Goal: Task Accomplishment & Management: Complete application form

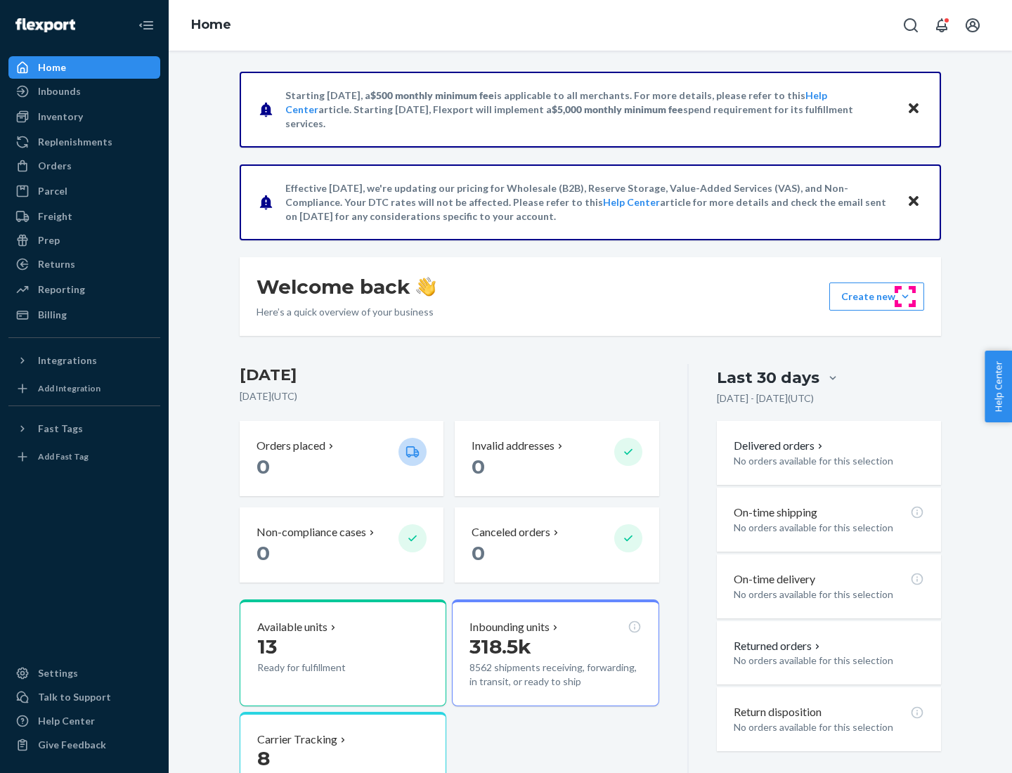
click at [905, 296] on button "Create new Create new inbound Create new order Create new product" at bounding box center [876, 296] width 95 height 28
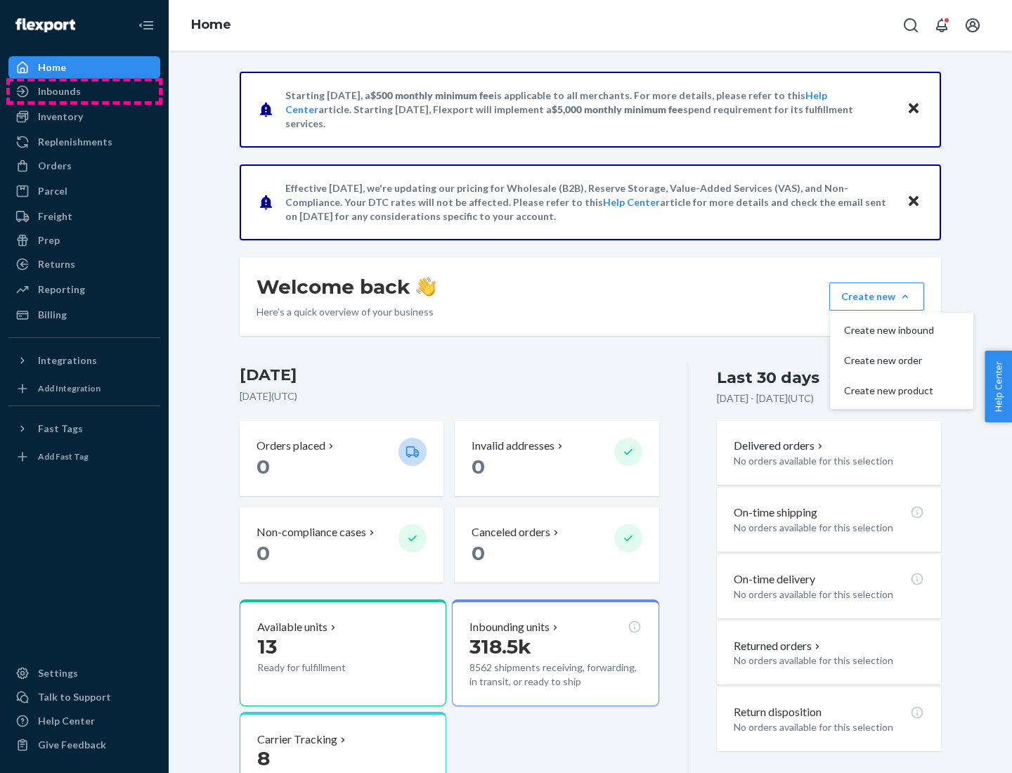
click at [84, 91] on div "Inbounds" at bounding box center [84, 91] width 149 height 20
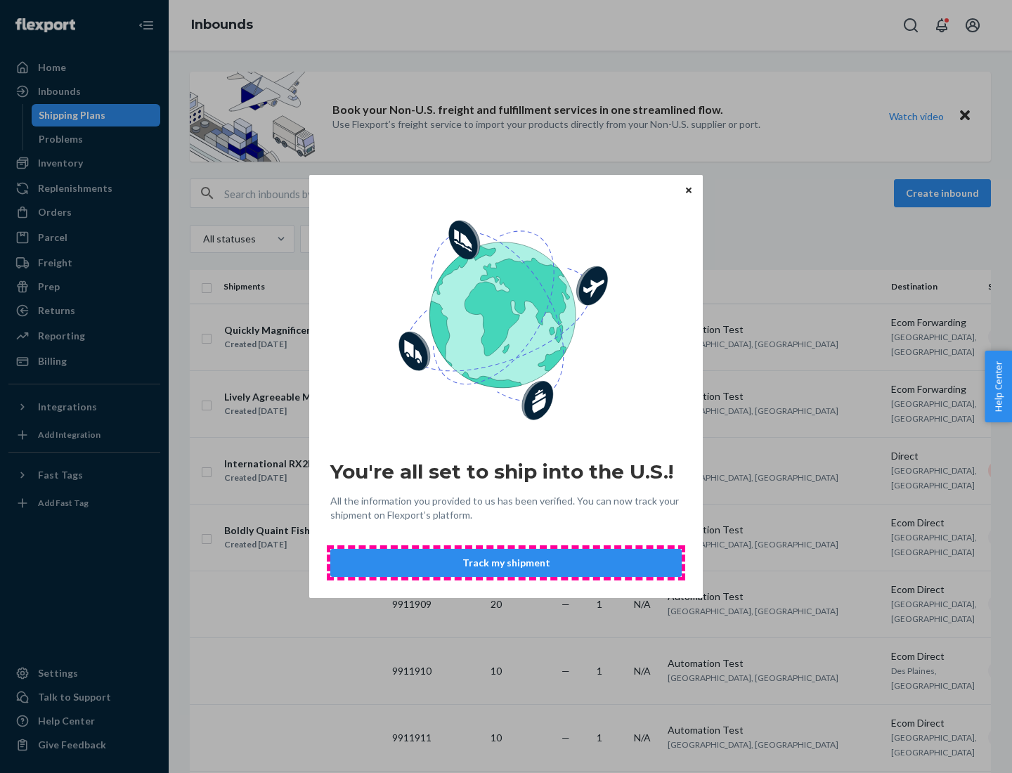
click at [506, 563] on button "Track my shipment" at bounding box center [505, 563] width 351 height 28
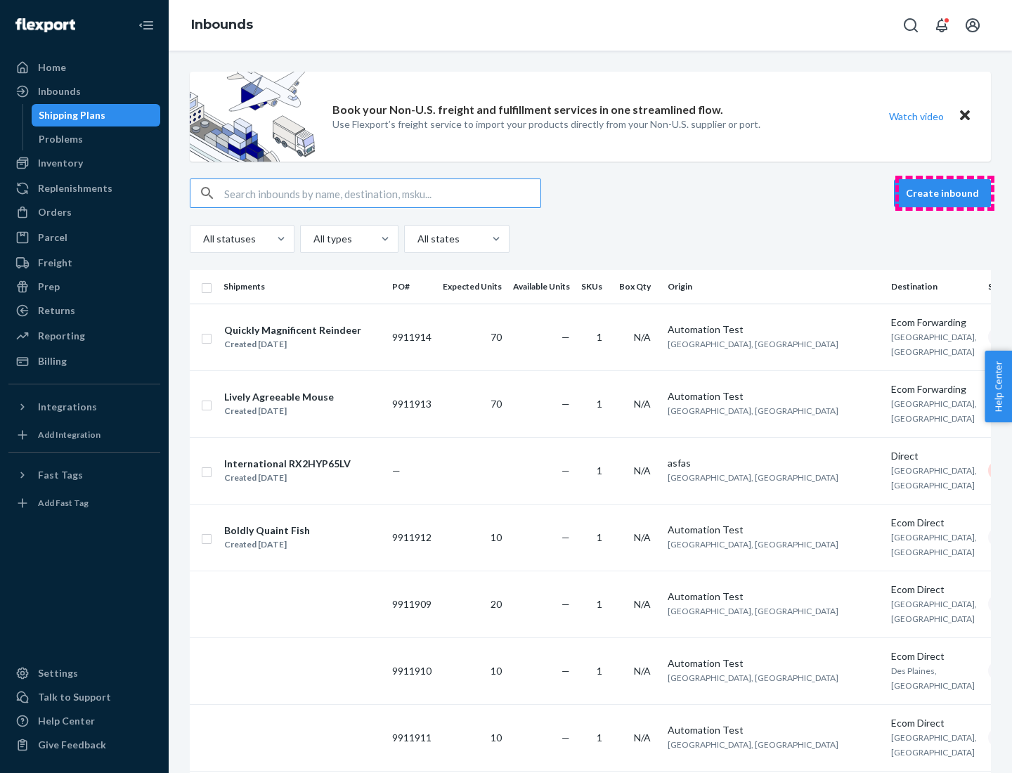
click at [944, 193] on button "Create inbound" at bounding box center [942, 193] width 97 height 28
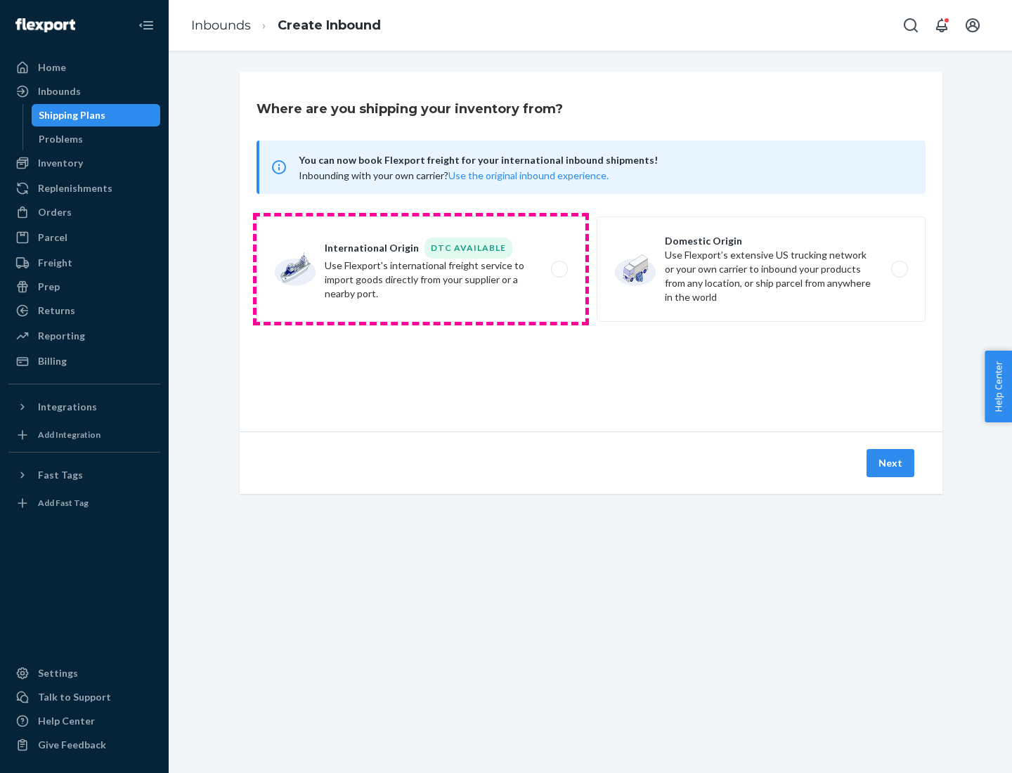
click at [421, 269] on label "International Origin DTC Available Use Flexport's international freight service…" at bounding box center [420, 268] width 329 height 105
click at [559, 269] on input "International Origin DTC Available Use Flexport's international freight service…" at bounding box center [563, 269] width 9 height 9
radio input "true"
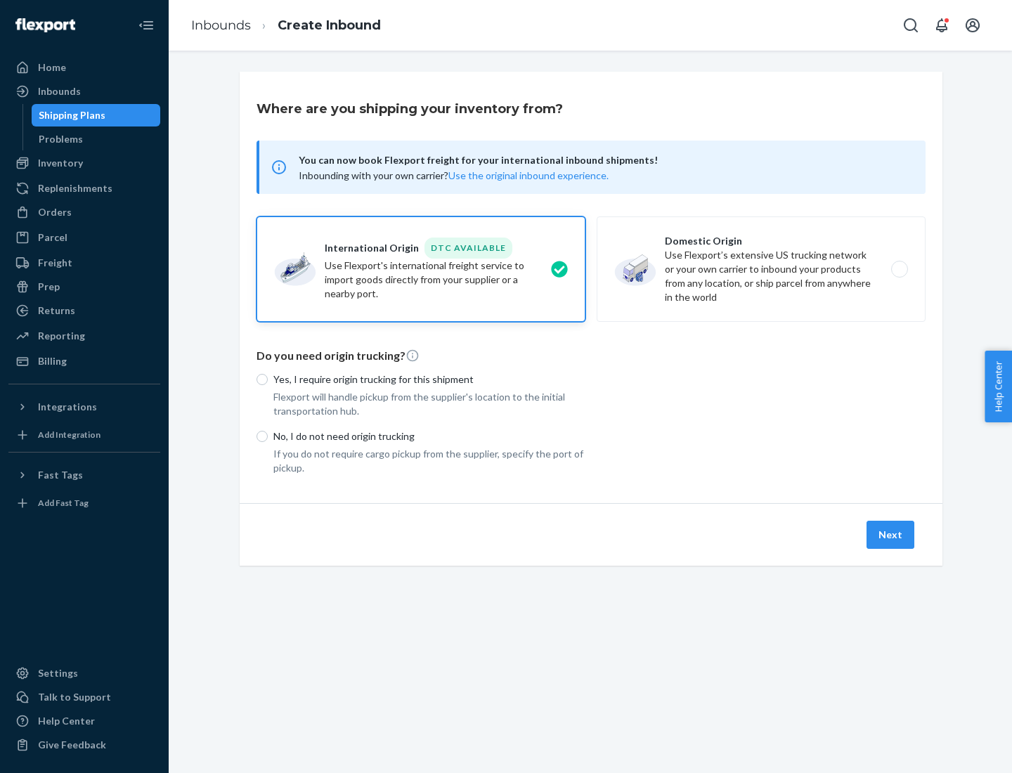
click at [429, 436] on p "No, I do not need origin trucking" at bounding box center [429, 436] width 312 height 14
click at [268, 436] on input "No, I do not need origin trucking" at bounding box center [261, 436] width 11 height 11
radio input "true"
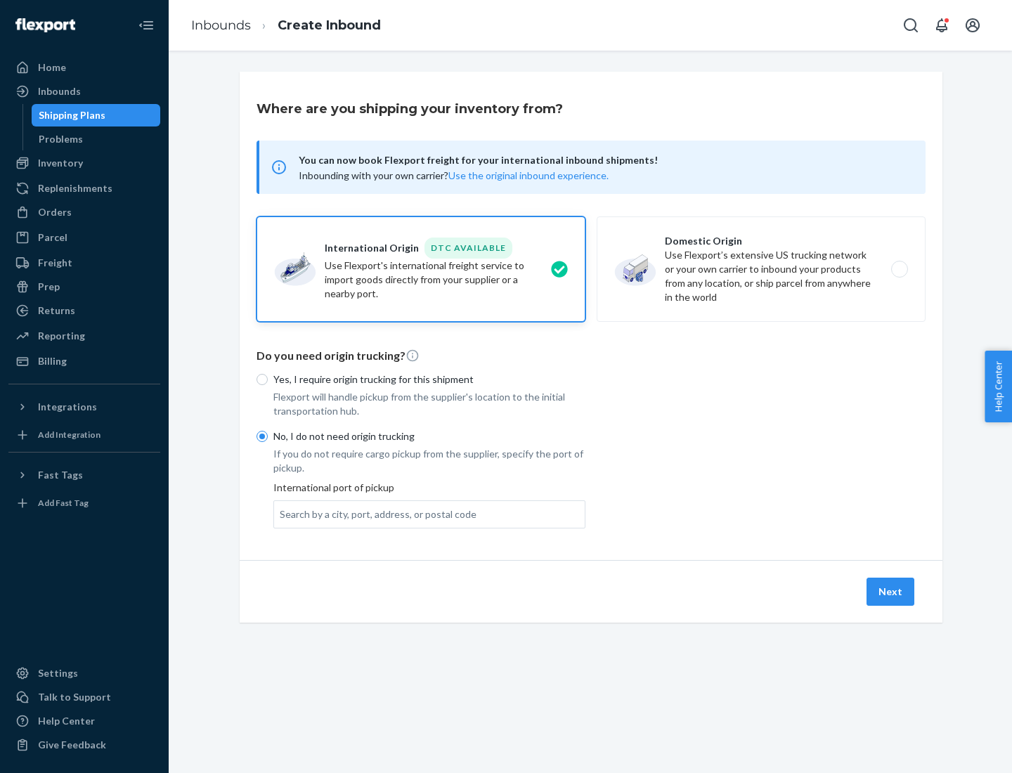
click at [374, 514] on div "Search by a city, port, address, or postal code" at bounding box center [378, 514] width 197 height 14
click at [281, 514] on input "Search by a city, port, address, or postal code" at bounding box center [280, 514] width 1 height 14
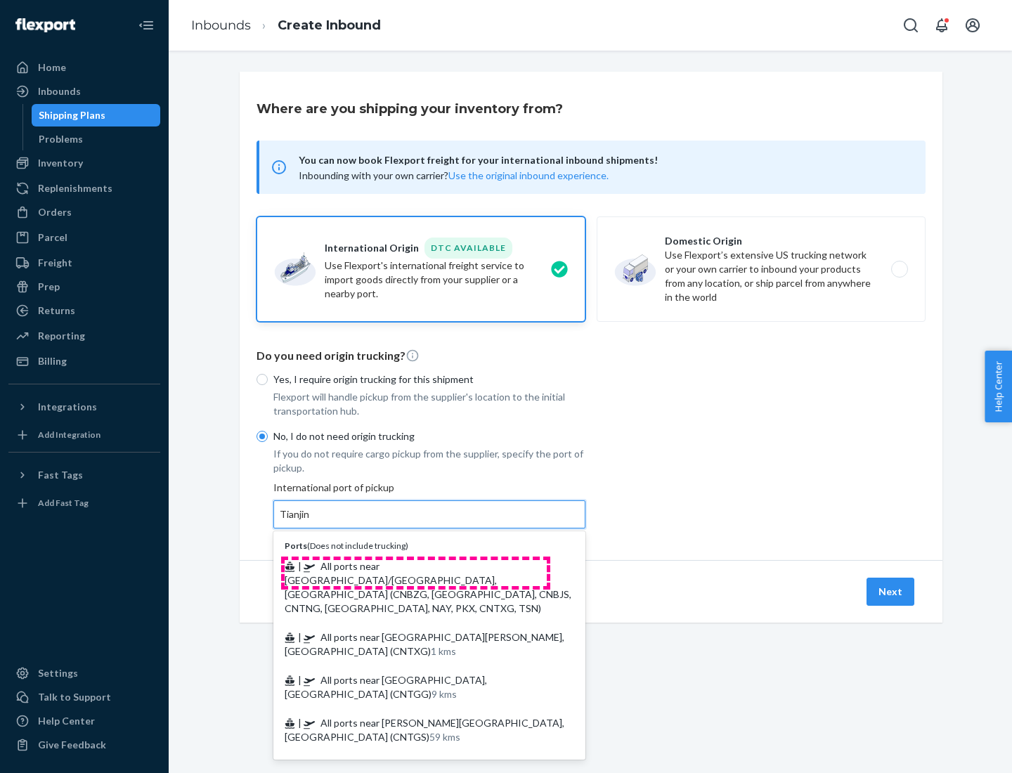
click at [415, 566] on span "| All ports near [GEOGRAPHIC_DATA]/[GEOGRAPHIC_DATA], [GEOGRAPHIC_DATA] (CNBZG,…" at bounding box center [428, 587] width 287 height 54
click at [311, 521] on input "Tianjin" at bounding box center [295, 514] width 31 height 14
type input "All ports near [GEOGRAPHIC_DATA]/[GEOGRAPHIC_DATA], [GEOGRAPHIC_DATA] (CNBZG, […"
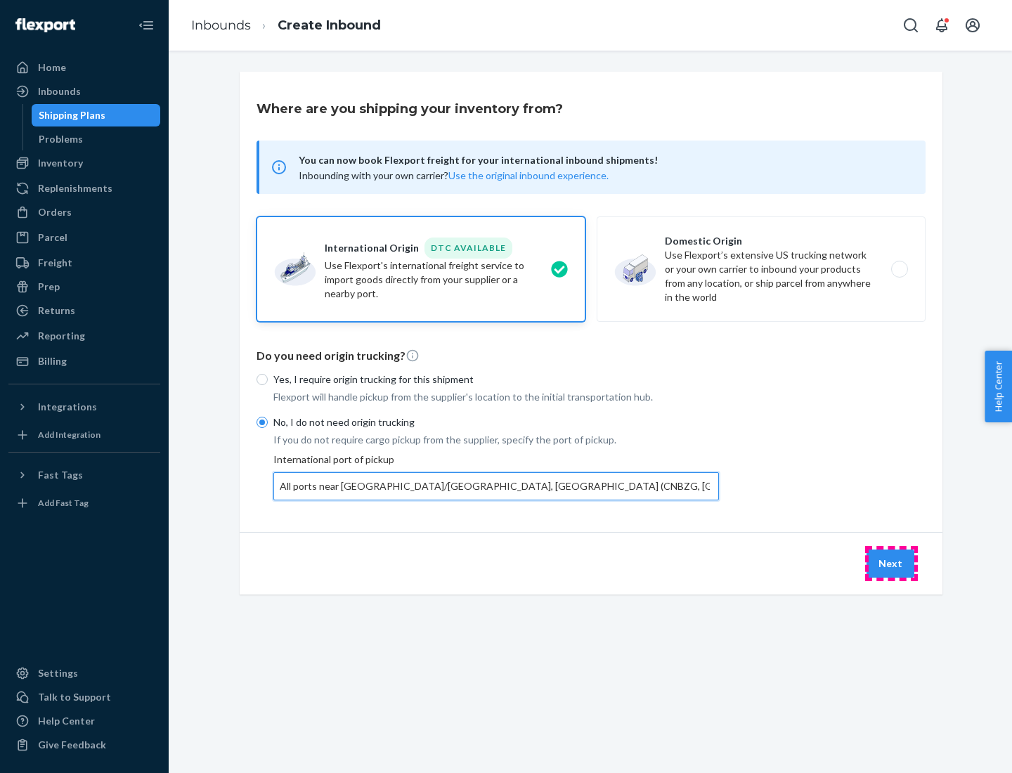
click at [891, 563] on button "Next" at bounding box center [890, 563] width 48 height 28
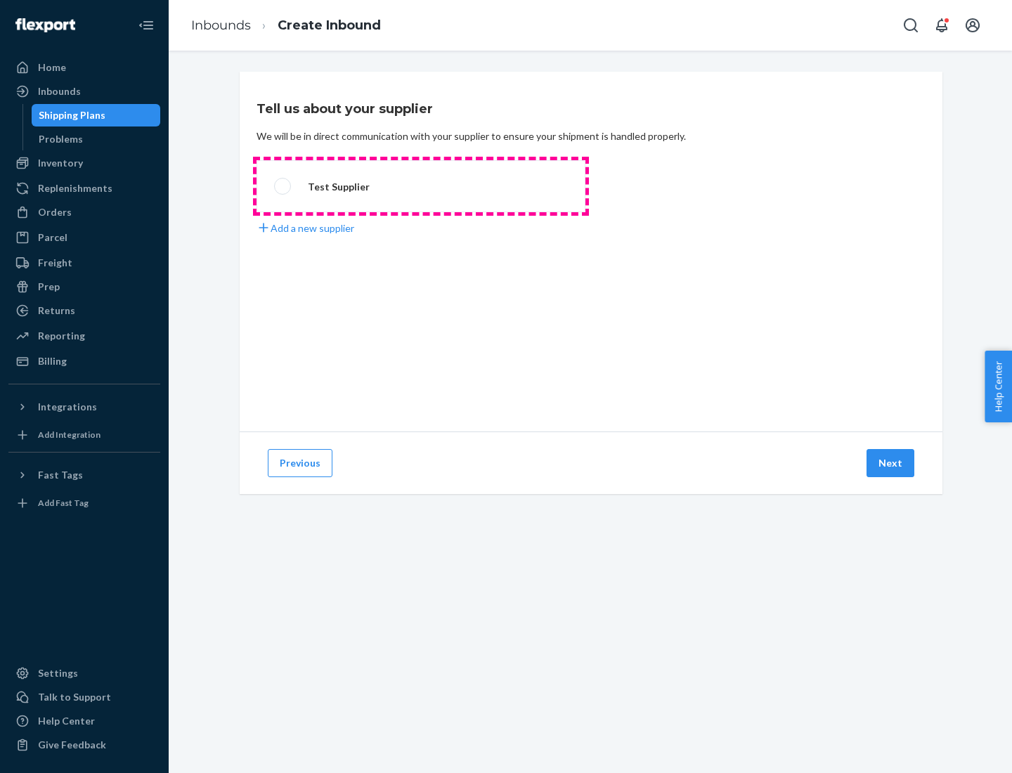
click at [421, 186] on label "Test Supplier" at bounding box center [420, 186] width 329 height 52
click at [283, 186] on input "Test Supplier" at bounding box center [278, 186] width 9 height 9
radio input "true"
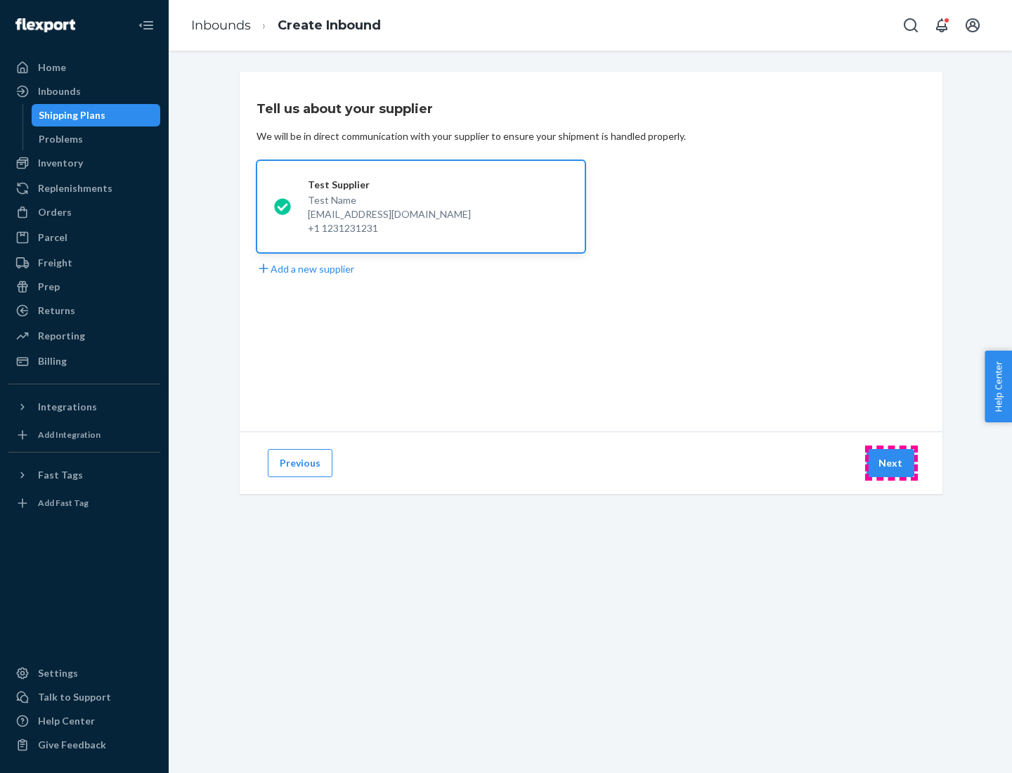
click at [891, 463] on button "Next" at bounding box center [890, 463] width 48 height 28
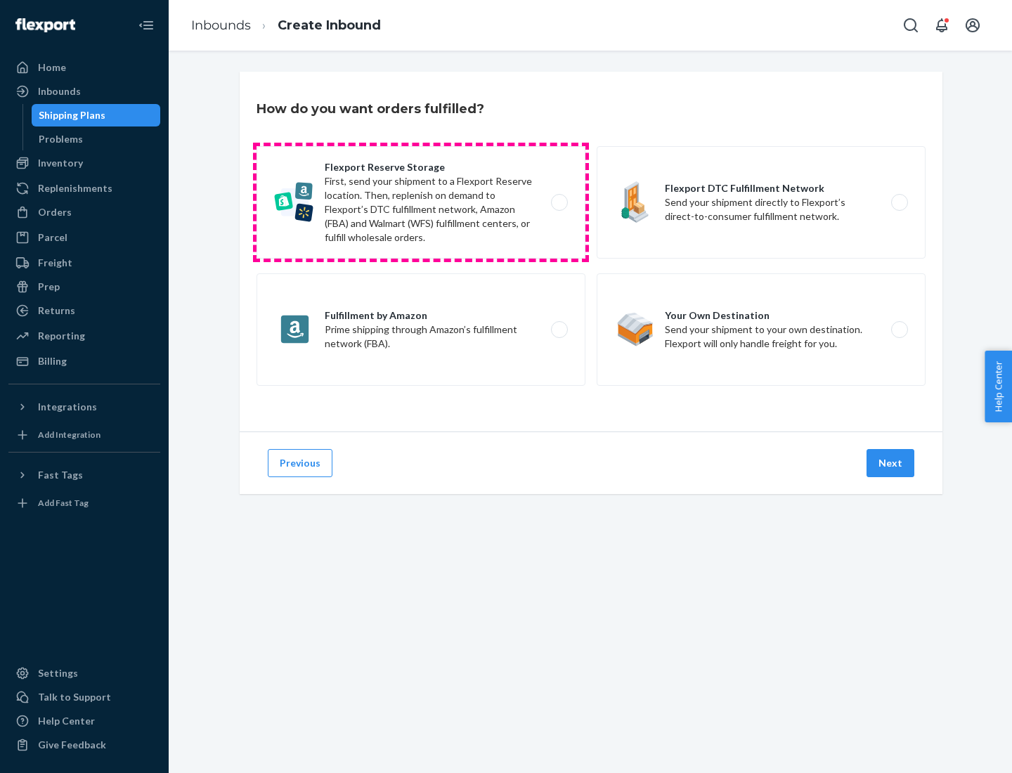
click at [421, 202] on label "Flexport Reserve Storage First, send your shipment to a Flexport Reserve locati…" at bounding box center [420, 202] width 329 height 112
click at [559, 202] on input "Flexport Reserve Storage First, send your shipment to a Flexport Reserve locati…" at bounding box center [563, 202] width 9 height 9
radio input "true"
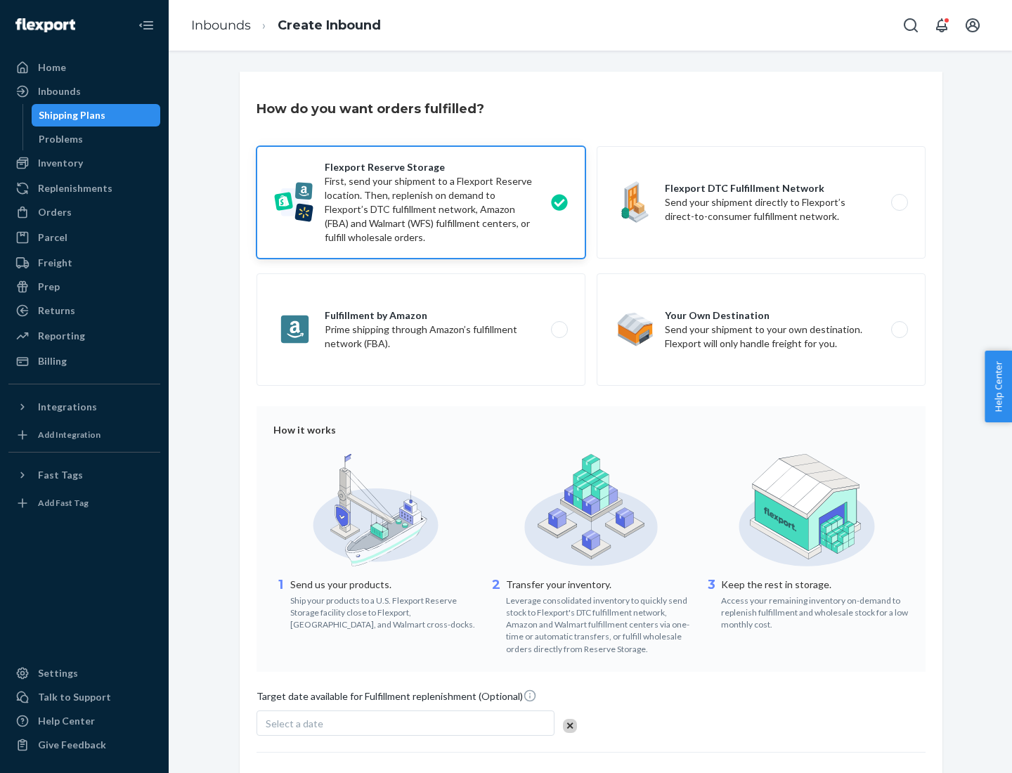
scroll to position [115, 0]
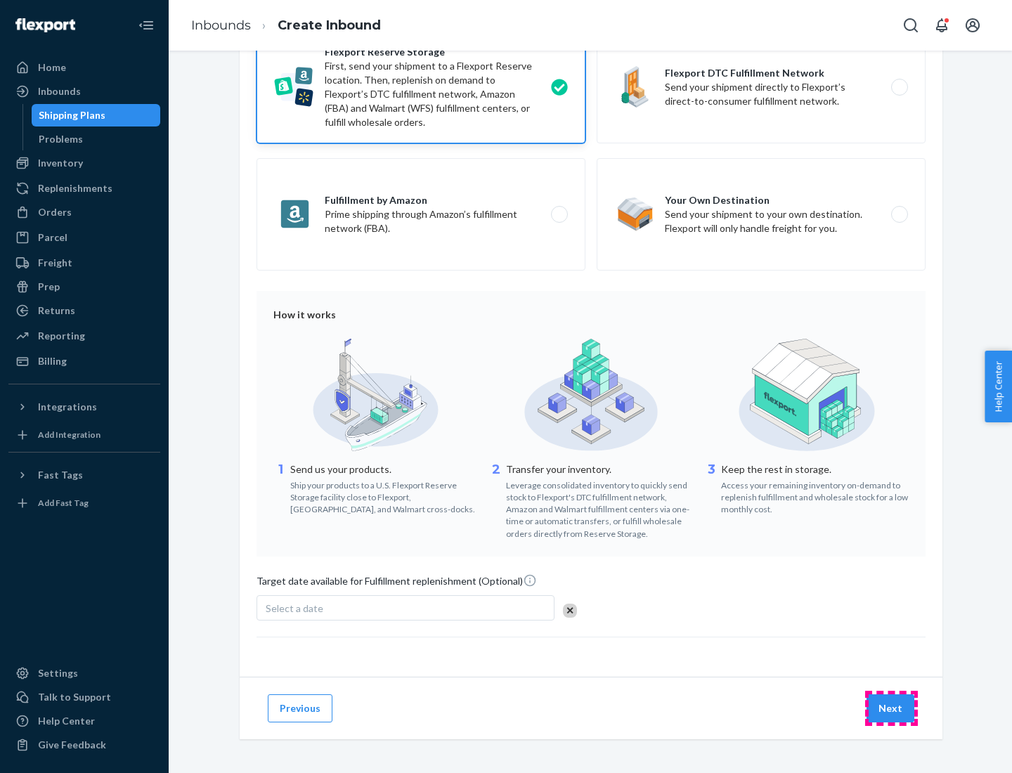
click at [891, 707] on button "Next" at bounding box center [890, 708] width 48 height 28
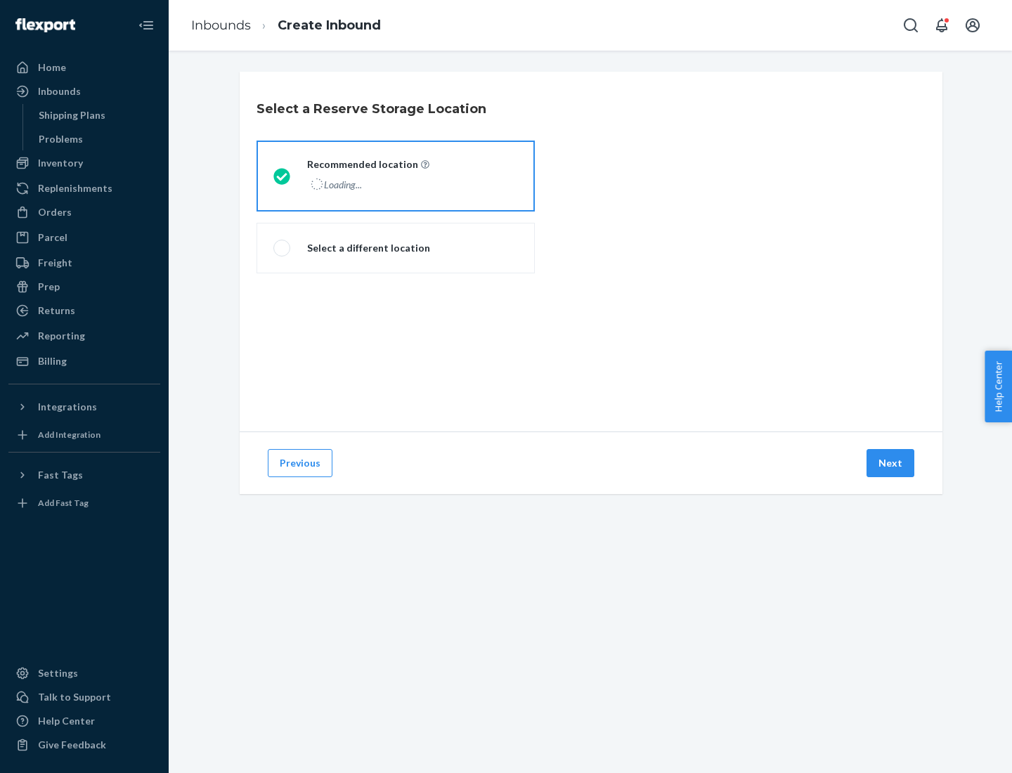
click at [396, 176] on div "Loading..." at bounding box center [366, 184] width 119 height 20
click at [282, 176] on input "Recommended location Loading..." at bounding box center [277, 175] width 9 height 9
click at [891, 463] on button "Next" at bounding box center [890, 463] width 48 height 28
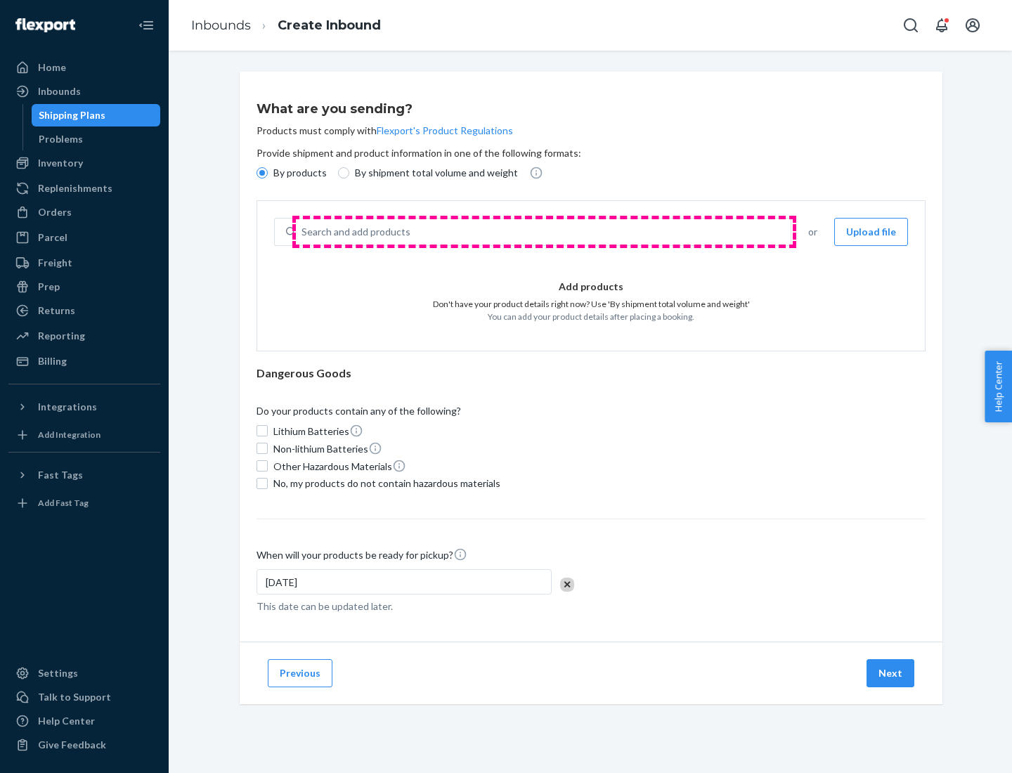
click at [544, 232] on div "Search and add products" at bounding box center [543, 231] width 495 height 25
click at [303, 232] on input "Search and add products" at bounding box center [301, 232] width 1 height 14
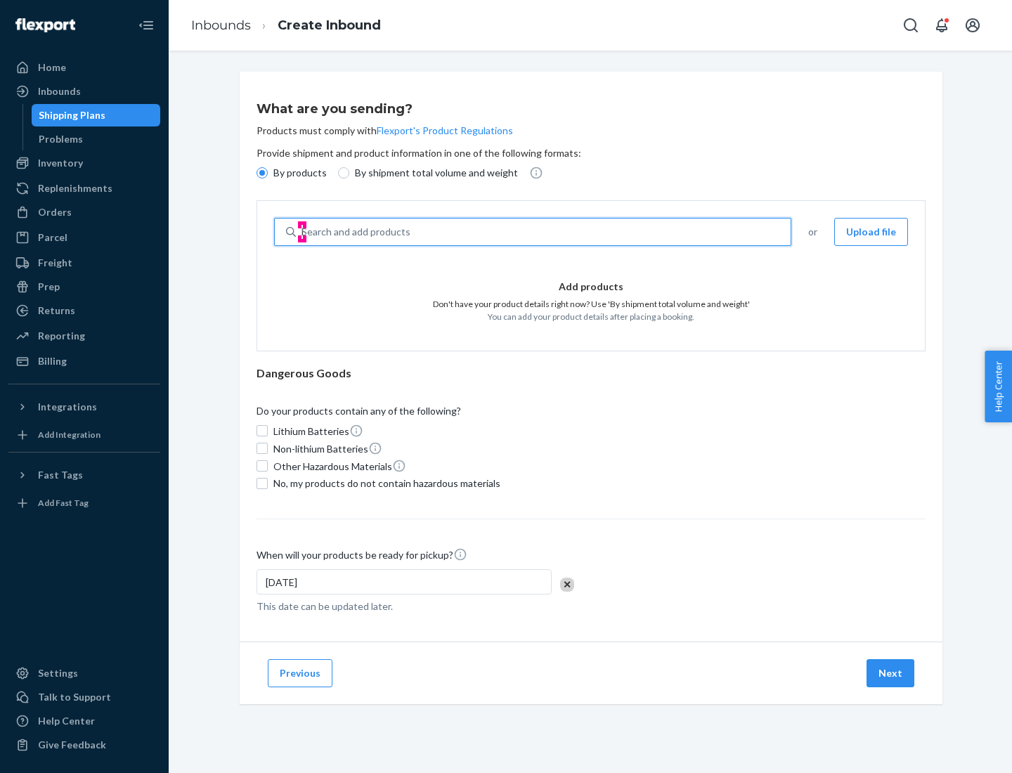
type input "basic"
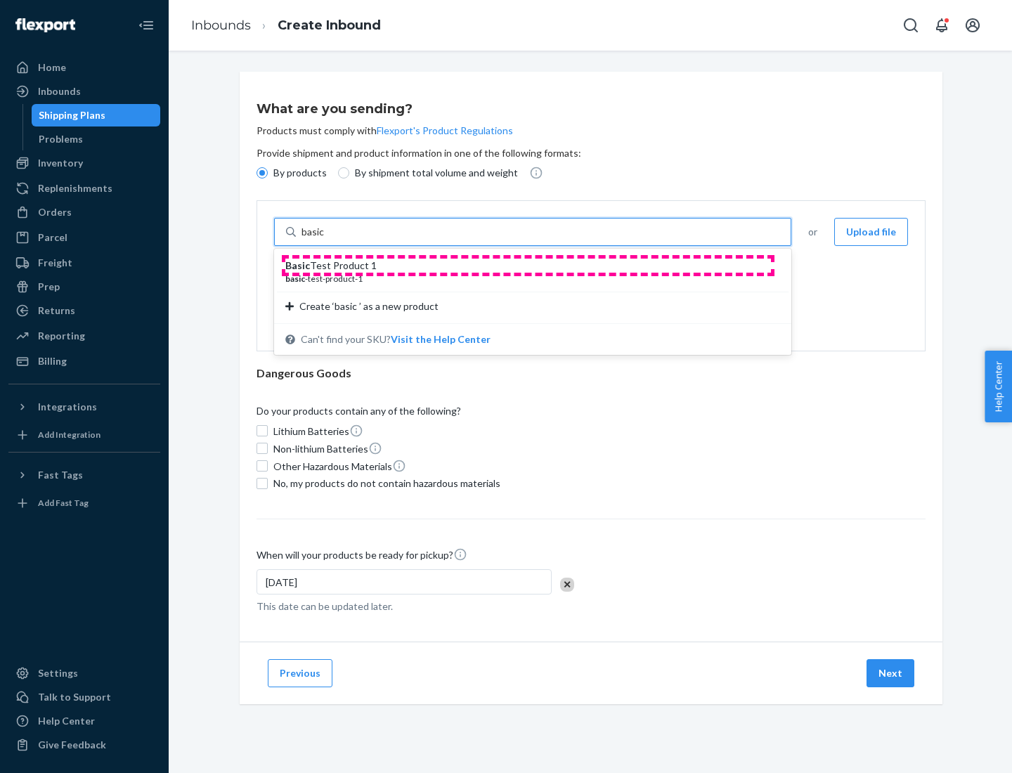
click at [528, 266] on div "Basic Test Product 1" at bounding box center [526, 266] width 483 height 14
click at [327, 239] on input "basic" at bounding box center [313, 232] width 25 height 14
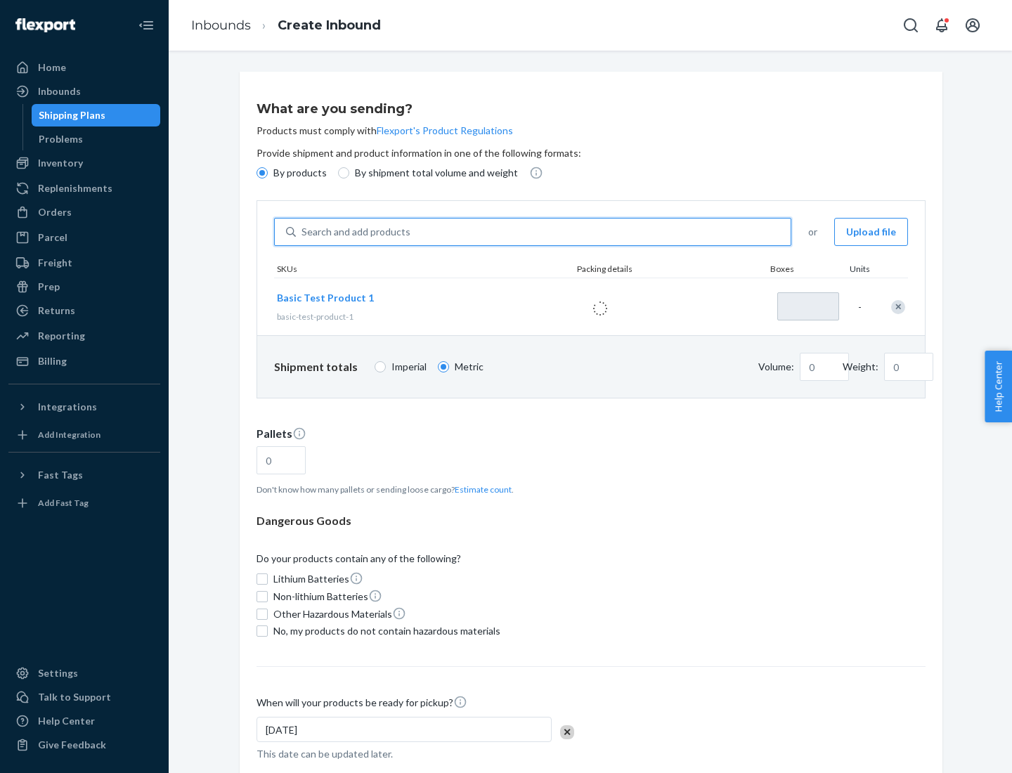
type input "1"
type input "1.09"
type input "3.27"
type input "3"
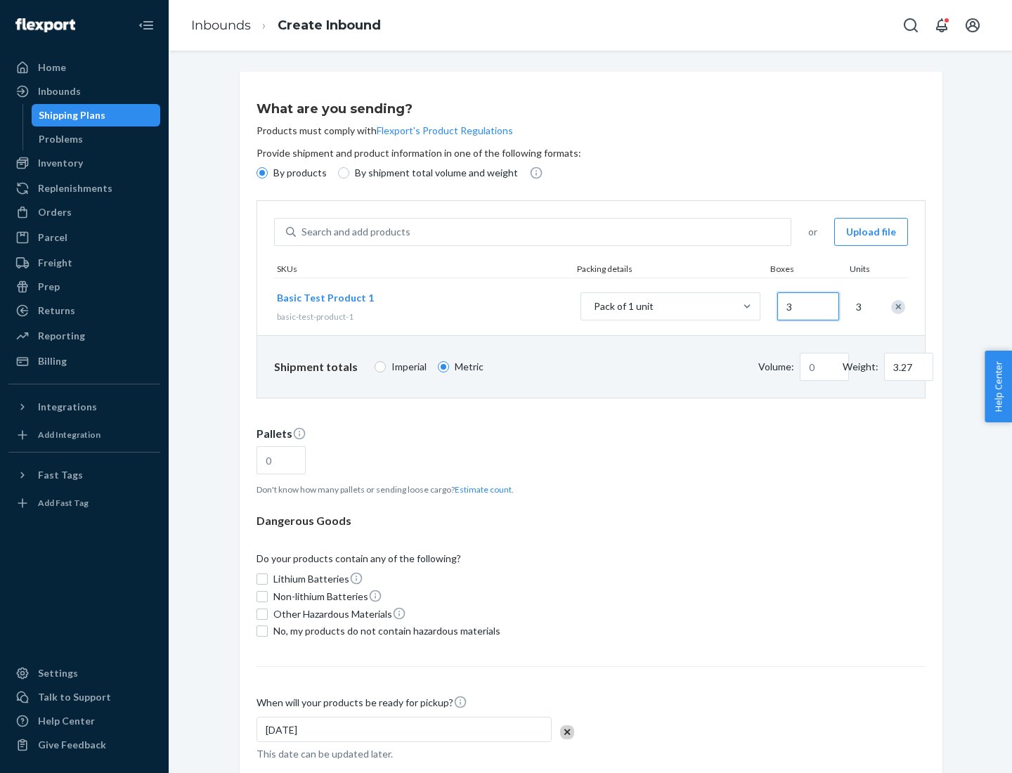
type input "0.01"
type input "32.66"
type input "300"
type input "0.07"
type input "326.59"
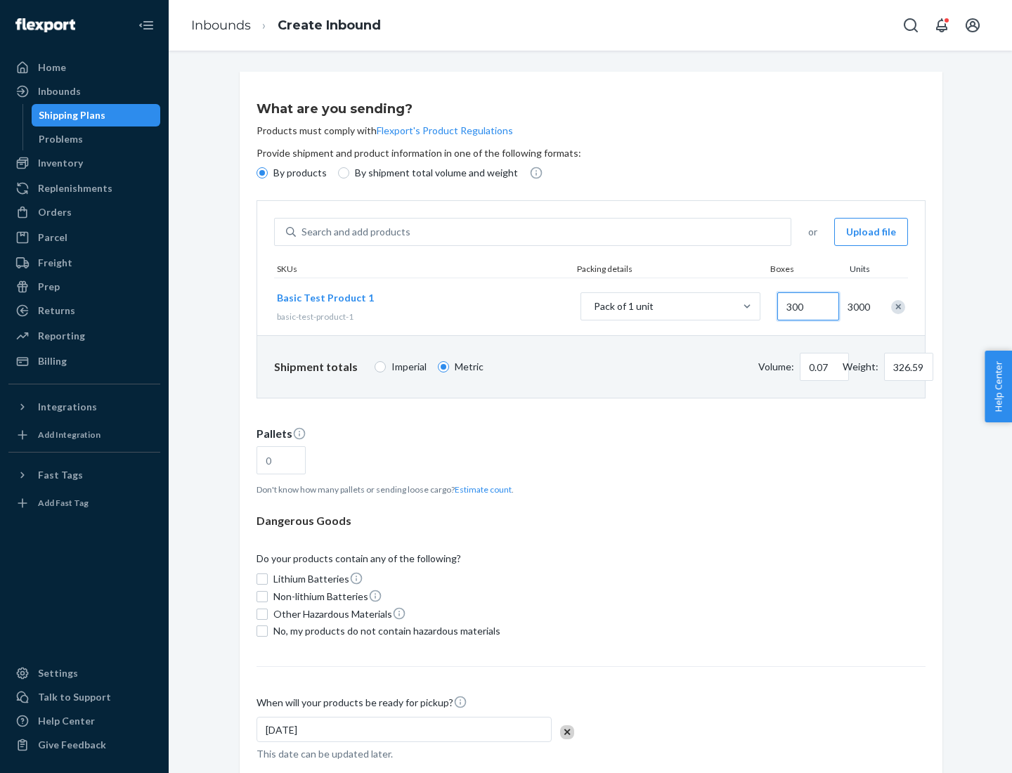
type input "3000"
type input "0.68"
type input "3265.86"
type input "1.09"
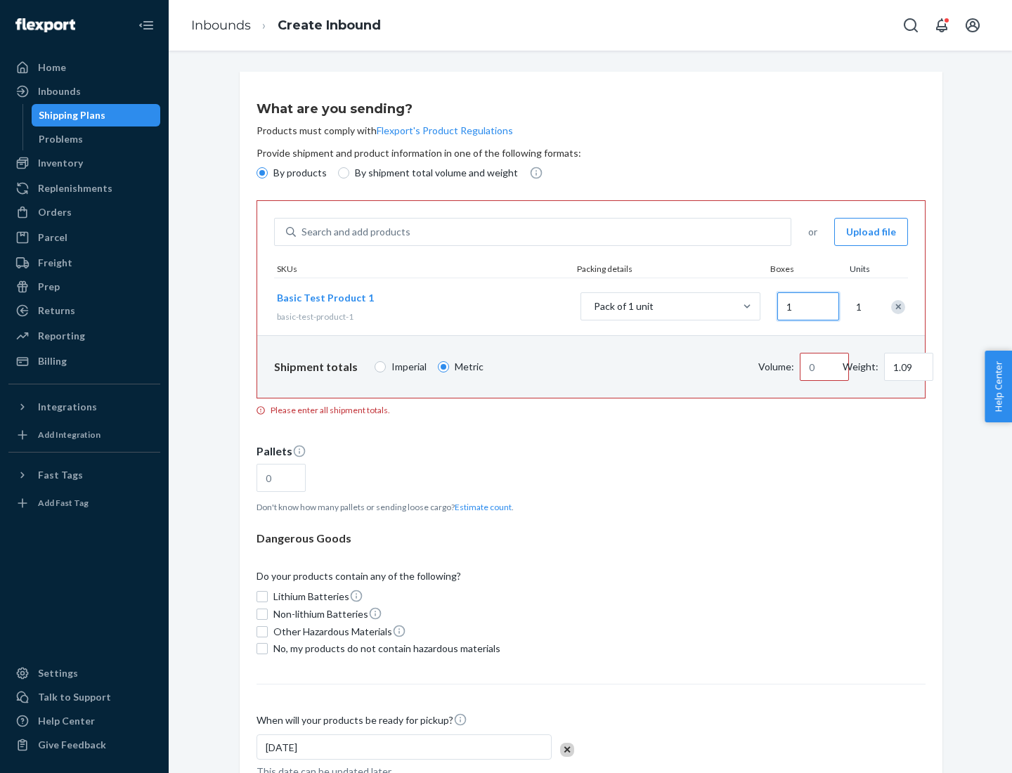
type input "10"
type input "10.89"
type input "100"
type input "0.02"
type input "108.86"
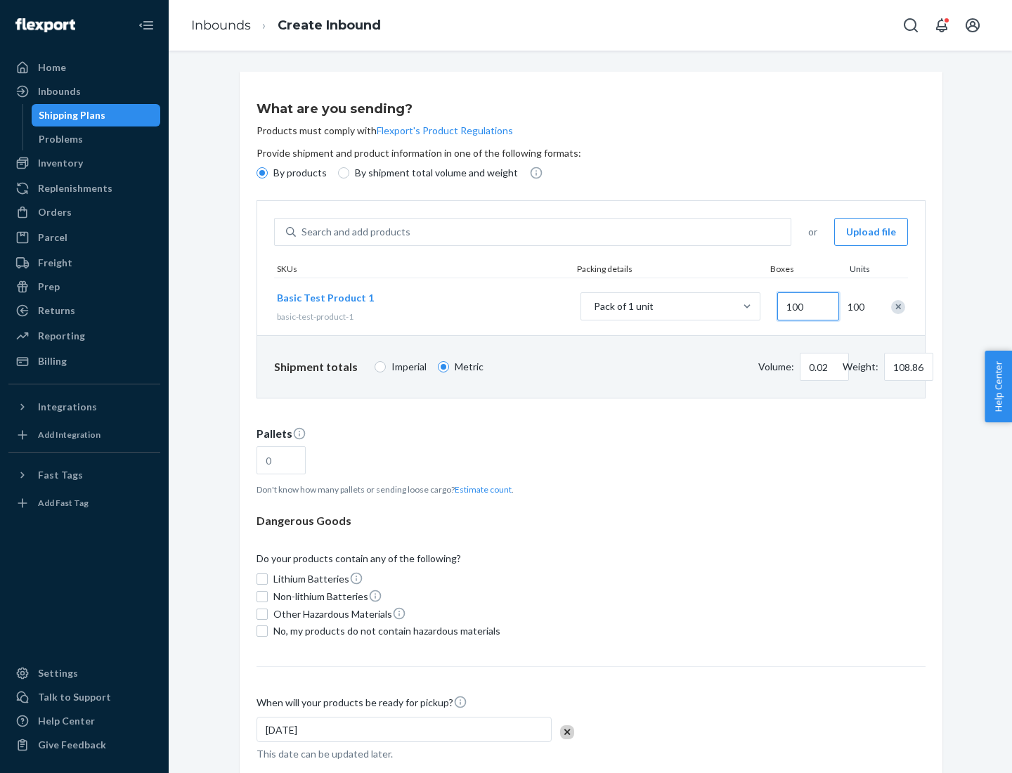
type input "1000"
type input "0.23"
type input "1088.62"
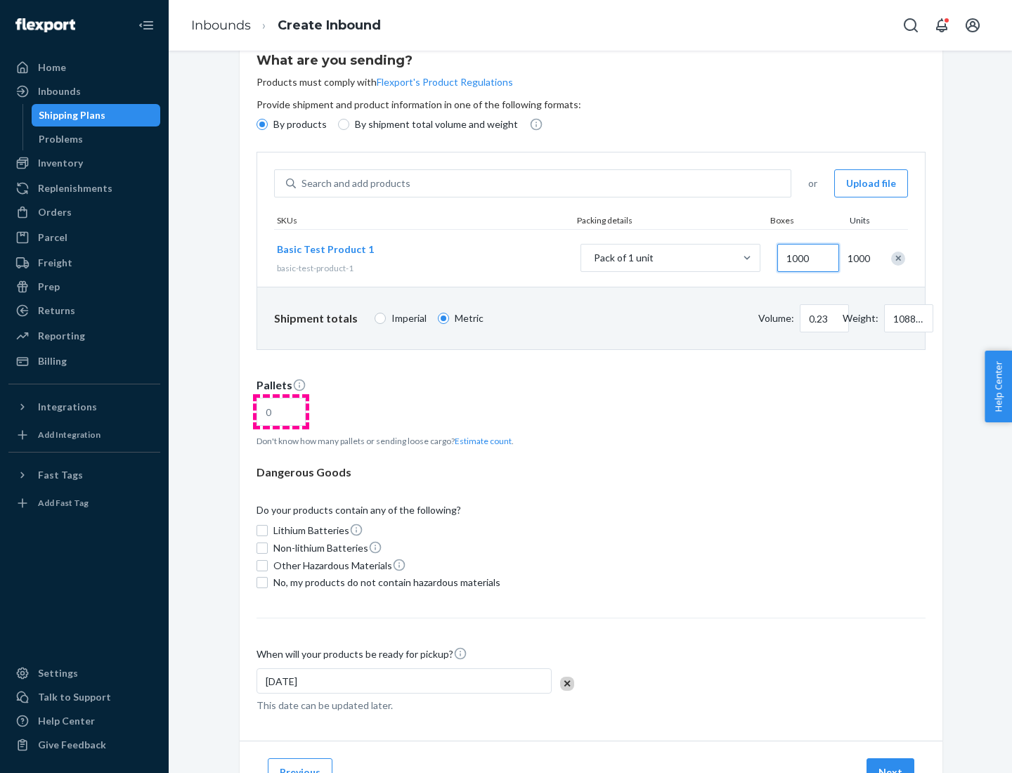
type input "1000"
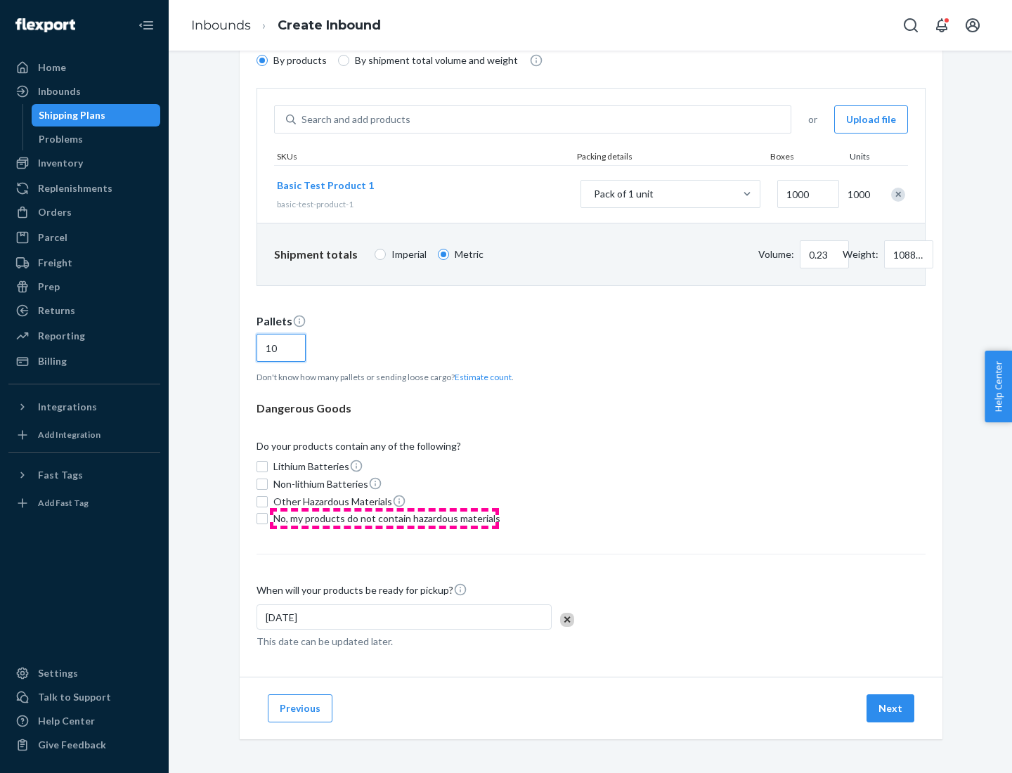
type input "10"
click at [384, 518] on span "No, my products do not contain hazardous materials" at bounding box center [386, 518] width 227 height 14
click at [268, 518] on input "No, my products do not contain hazardous materials" at bounding box center [261, 518] width 11 height 11
checkbox input "true"
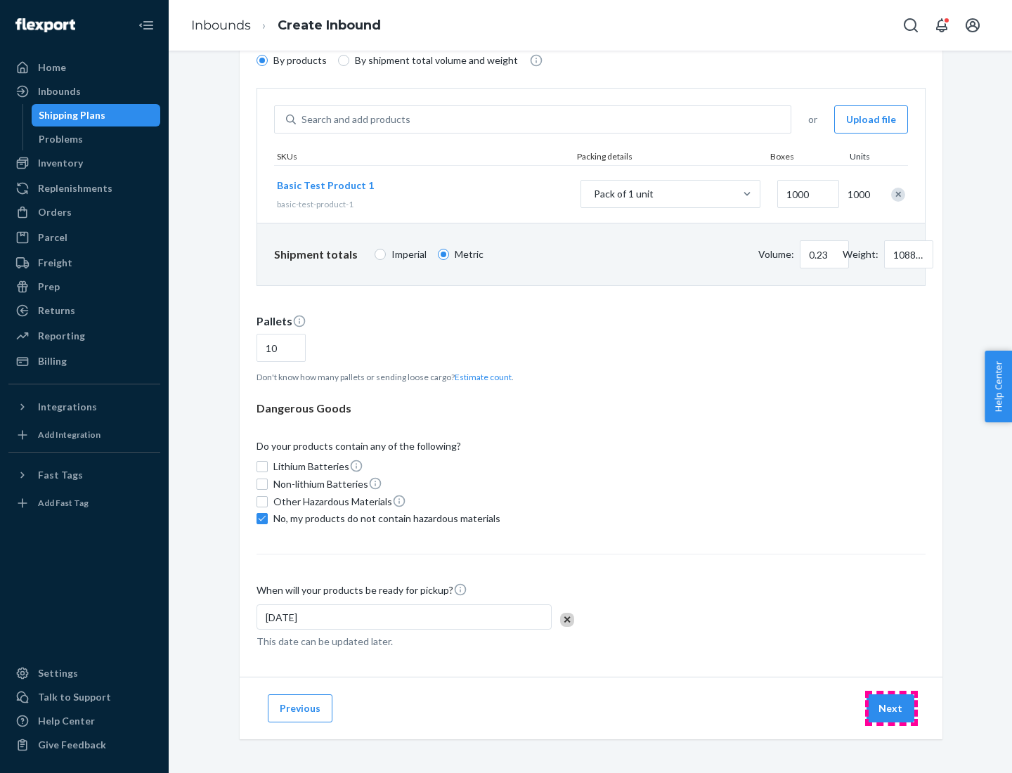
click at [891, 708] on button "Next" at bounding box center [890, 708] width 48 height 28
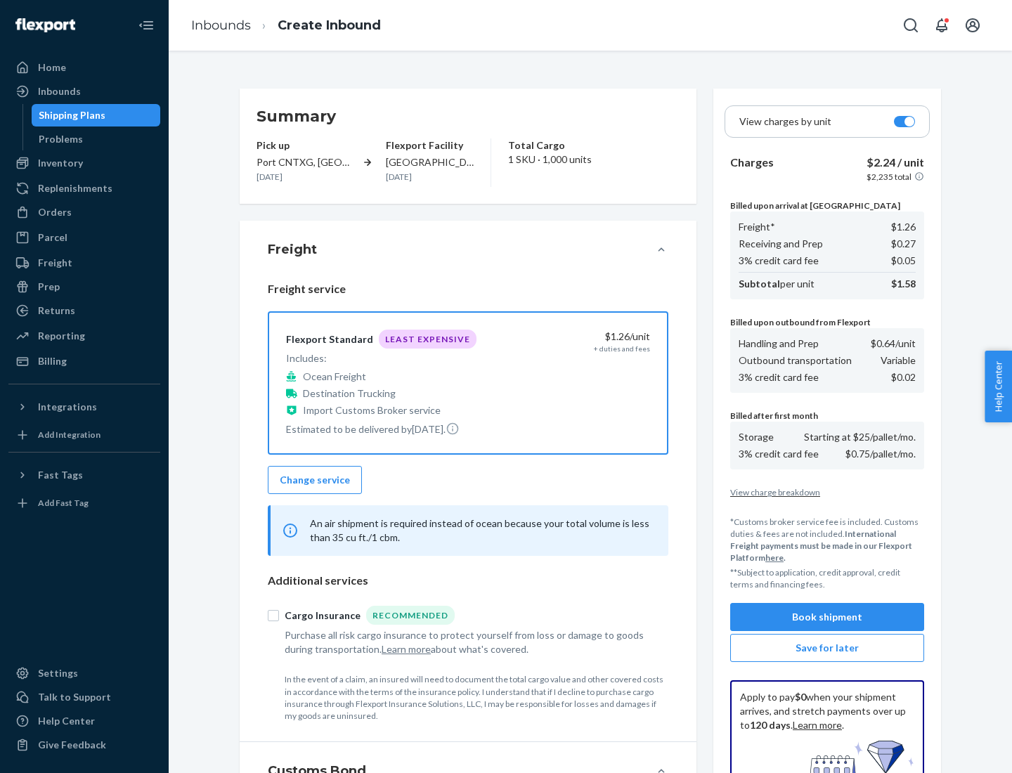
scroll to position [205, 0]
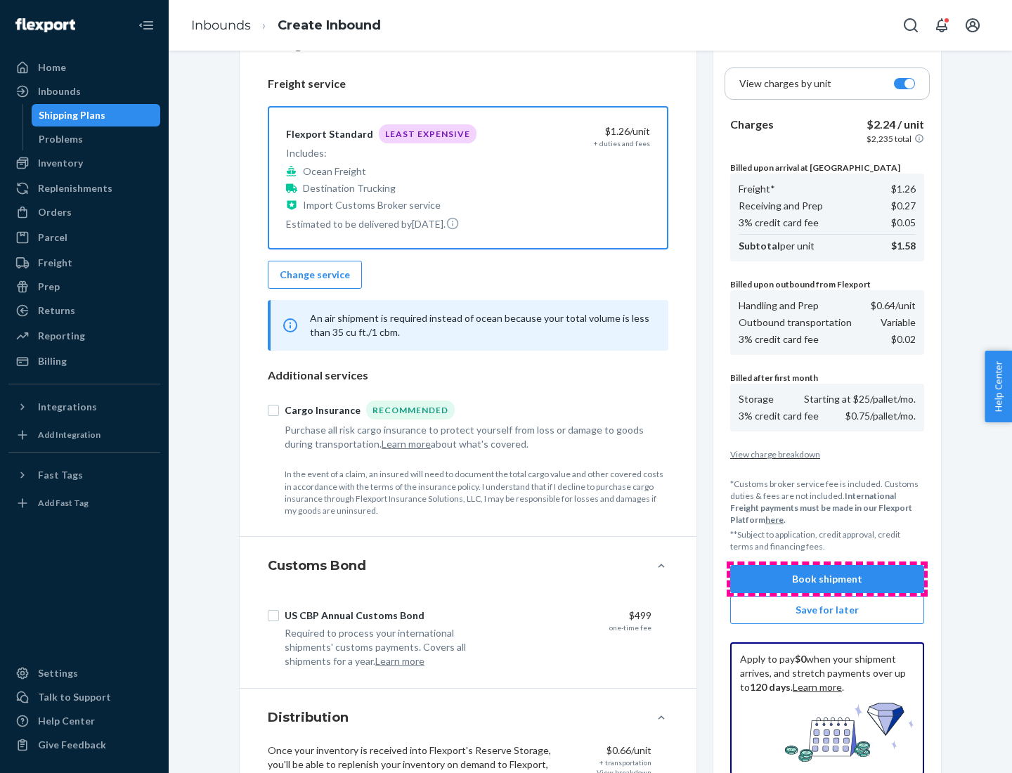
click at [827, 579] on button "Book shipment" at bounding box center [827, 579] width 194 height 28
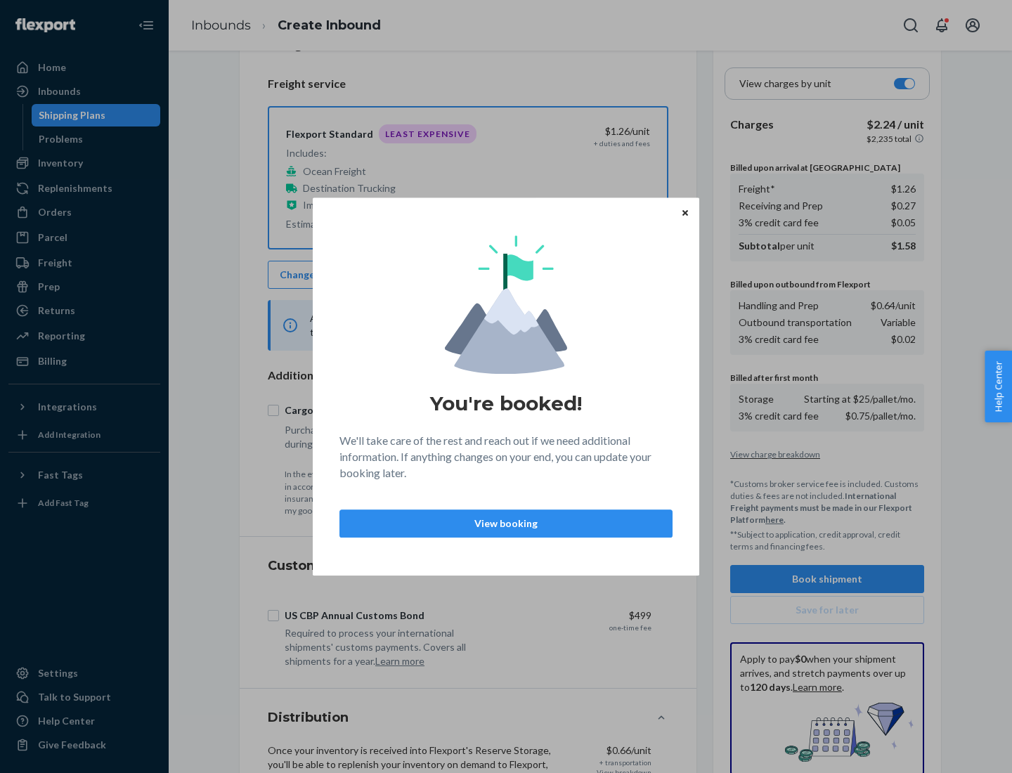
click at [506, 523] on p "View booking" at bounding box center [505, 523] width 309 height 14
